Goal: Entertainment & Leisure: Consume media (video, audio)

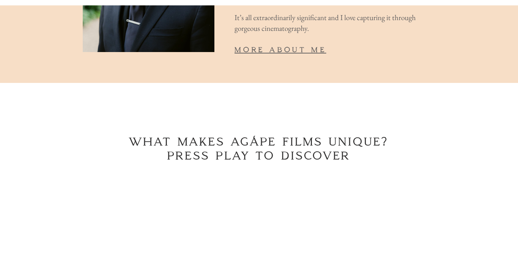
scroll to position [1065, 0]
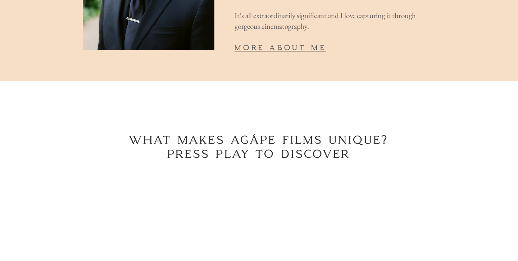
click at [273, 43] on span "more about me" at bounding box center [280, 47] width 92 height 9
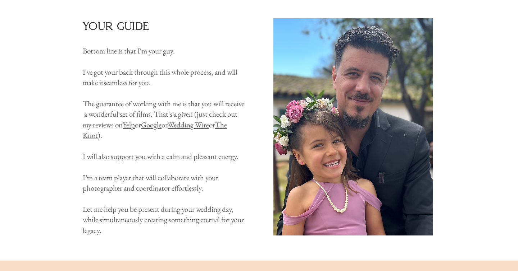
scroll to position [625, 0]
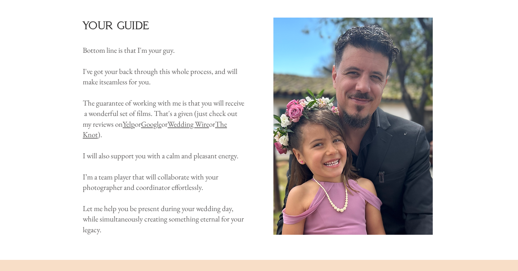
click at [209, 129] on link "Wedding Wire" at bounding box center [188, 124] width 41 height 10
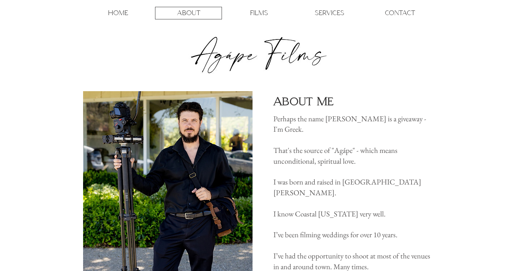
scroll to position [0, 0]
click at [256, 13] on p "FILMS" at bounding box center [259, 13] width 18 height 12
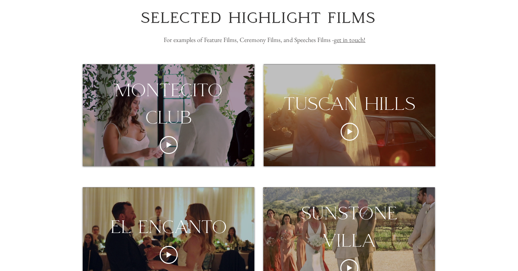
scroll to position [95, 0]
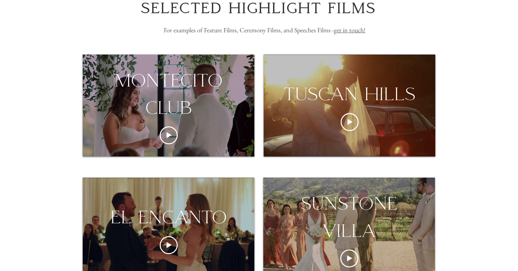
click at [206, 102] on div "montecito club" at bounding box center [169, 94] width 172 height 54
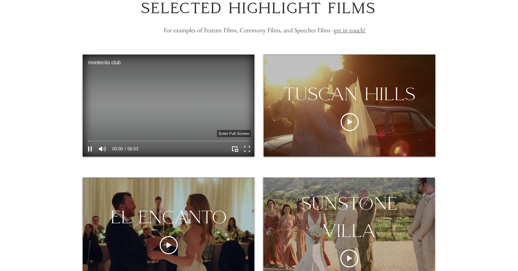
click at [246, 150] on icon "Enter full screen" at bounding box center [247, 149] width 11 height 11
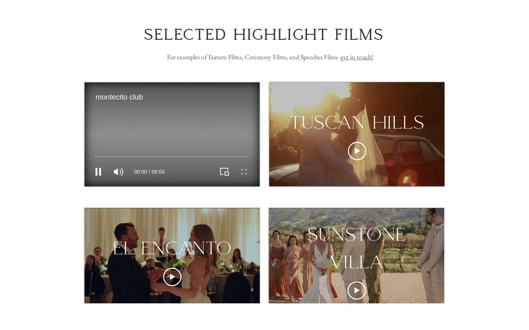
scroll to position [0, 0]
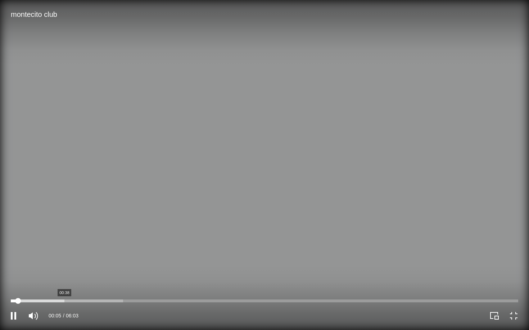
click at [63, 260] on div at bounding box center [264, 301] width 507 height 3
click at [81, 260] on div at bounding box center [264, 301] width 507 height 3
click at [106, 260] on div "01:08 06:03" at bounding box center [264, 315] width 529 height 32
click at [128, 260] on div at bounding box center [264, 301] width 507 height 3
click at [147, 260] on div at bounding box center [264, 301] width 507 height 3
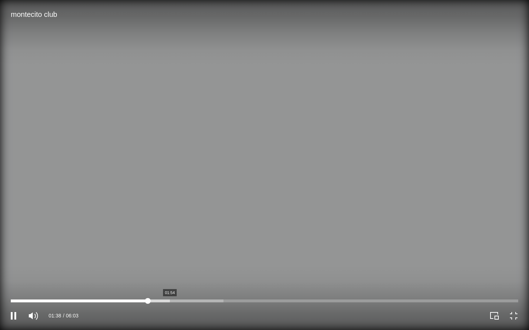
click at [171, 260] on div at bounding box center [264, 301] width 507 height 3
click at [204, 260] on div at bounding box center [264, 301] width 507 height 3
click at [220, 260] on div at bounding box center [264, 301] width 507 height 3
click at [243, 260] on div at bounding box center [264, 301] width 507 height 3
click at [274, 260] on div at bounding box center [264, 301] width 507 height 3
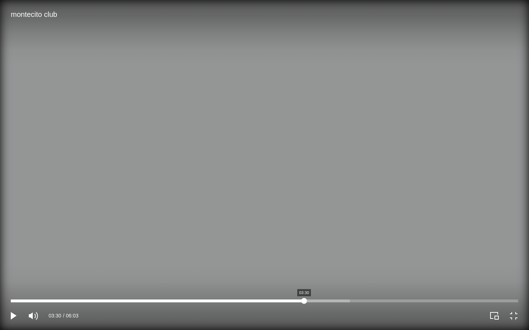
click at [304, 260] on div at bounding box center [264, 301] width 507 height 3
click at [333, 260] on div at bounding box center [264, 301] width 507 height 3
click at [360, 260] on div at bounding box center [264, 301] width 507 height 3
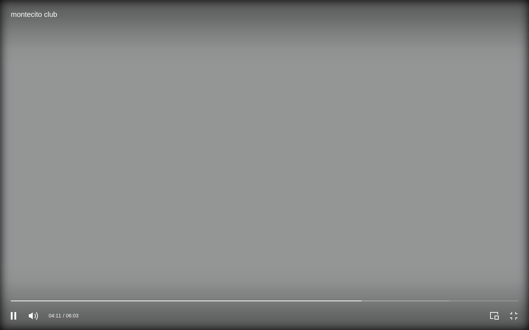
click at [379, 260] on div at bounding box center [396, 316] width 264 height 29
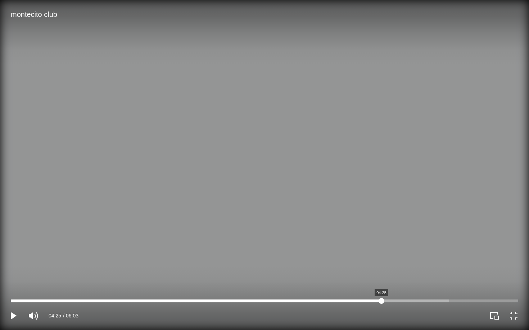
click at [381, 260] on div at bounding box center [264, 301] width 507 height 3
click at [410, 260] on div at bounding box center [264, 302] width 507 height 6
click at [429, 260] on div at bounding box center [264, 301] width 507 height 3
click at [446, 260] on div at bounding box center [264, 301] width 507 height 3
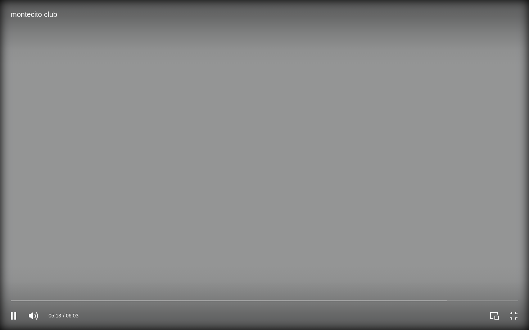
click at [466, 260] on video at bounding box center [264, 165] width 529 height 330
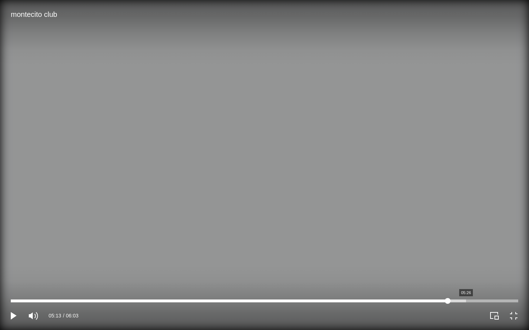
click at [466, 260] on div at bounding box center [264, 301] width 507 height 3
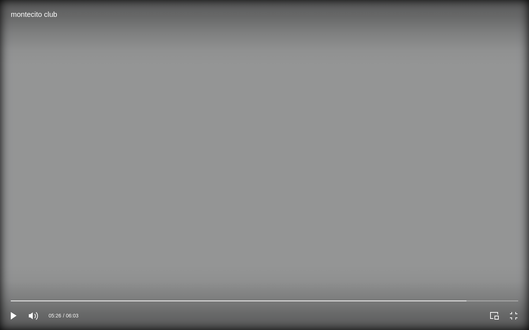
click at [488, 260] on video at bounding box center [264, 165] width 529 height 330
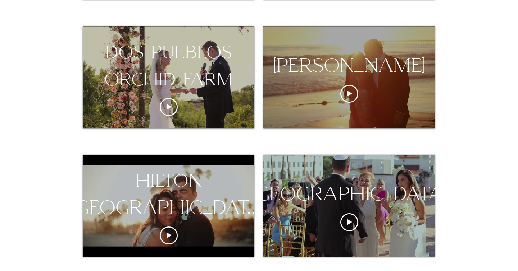
scroll to position [382, 0]
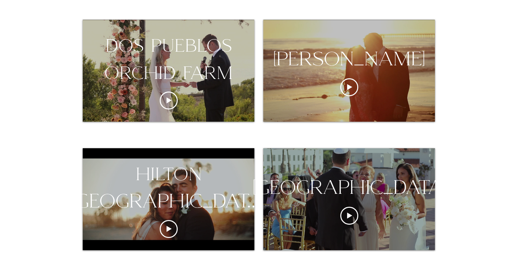
click at [367, 197] on div "[GEOGRAPHIC_DATA]" at bounding box center [349, 187] width 228 height 27
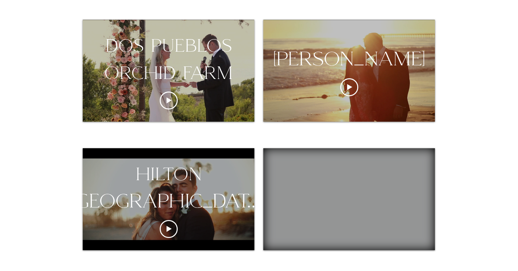
click at [168, 220] on div "hilton [GEOGRAPHIC_DATA][PERSON_NAME]" at bounding box center [169, 200] width 172 height 102
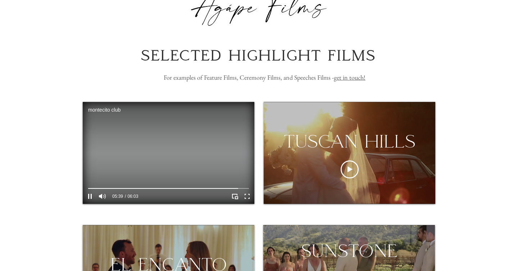
scroll to position [52, 0]
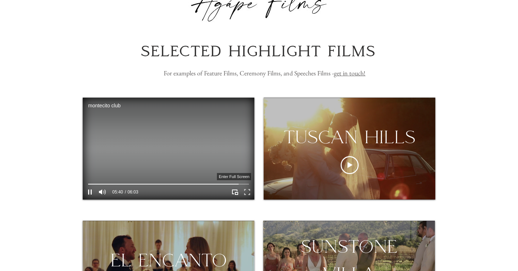
click at [246, 192] on icon "Enter full screen" at bounding box center [247, 192] width 11 height 11
click at [91, 193] on icon "Pause" at bounding box center [90, 192] width 4 height 5
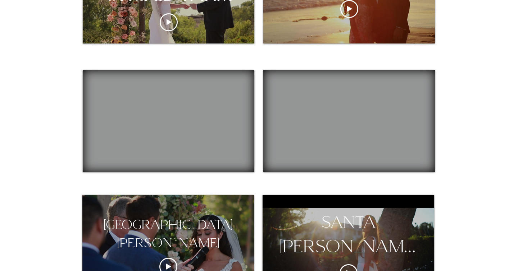
scroll to position [458, 0]
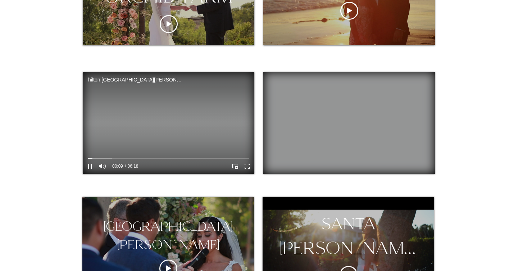
click at [129, 155] on video at bounding box center [169, 123] width 172 height 102
click at [122, 157] on div at bounding box center [168, 158] width 161 height 2
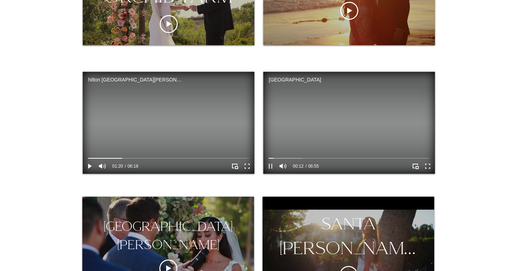
click at [272, 165] on icon "Pause" at bounding box center [271, 166] width 4 height 5
click at [141, 158] on div at bounding box center [168, 158] width 161 height 2
click at [90, 165] on icon "Play" at bounding box center [89, 166] width 9 height 9
click at [162, 159] on div at bounding box center [168, 158] width 161 height 2
click at [175, 159] on div at bounding box center [168, 158] width 161 height 2
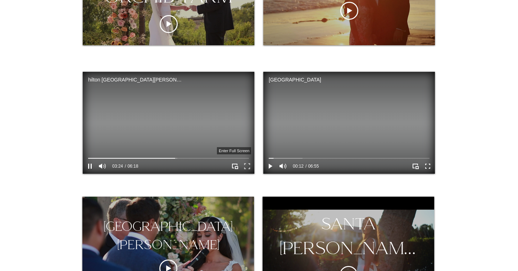
click at [247, 168] on icon "Enter full screen" at bounding box center [247, 166] width 11 height 11
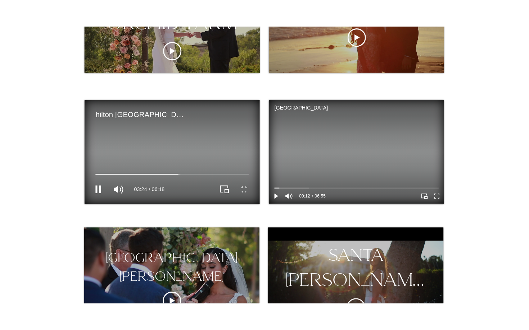
scroll to position [0, 0]
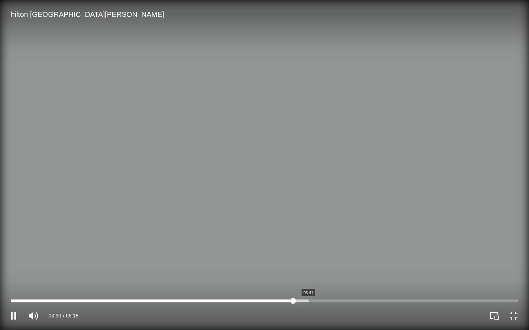
click at [309, 260] on div at bounding box center [264, 301] width 507 height 3
click at [330, 260] on div at bounding box center [264, 301] width 507 height 3
click at [356, 260] on div at bounding box center [264, 301] width 507 height 3
click at [380, 260] on div at bounding box center [264, 301] width 507 height 3
click at [396, 260] on div at bounding box center [264, 301] width 507 height 3
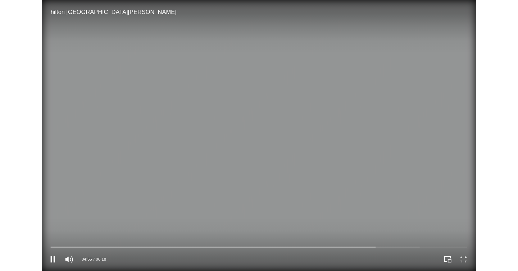
scroll to position [458, 0]
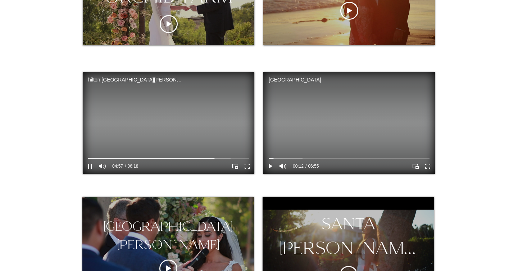
click at [222, 141] on video at bounding box center [169, 123] width 172 height 102
